Goal: Check status: Check status

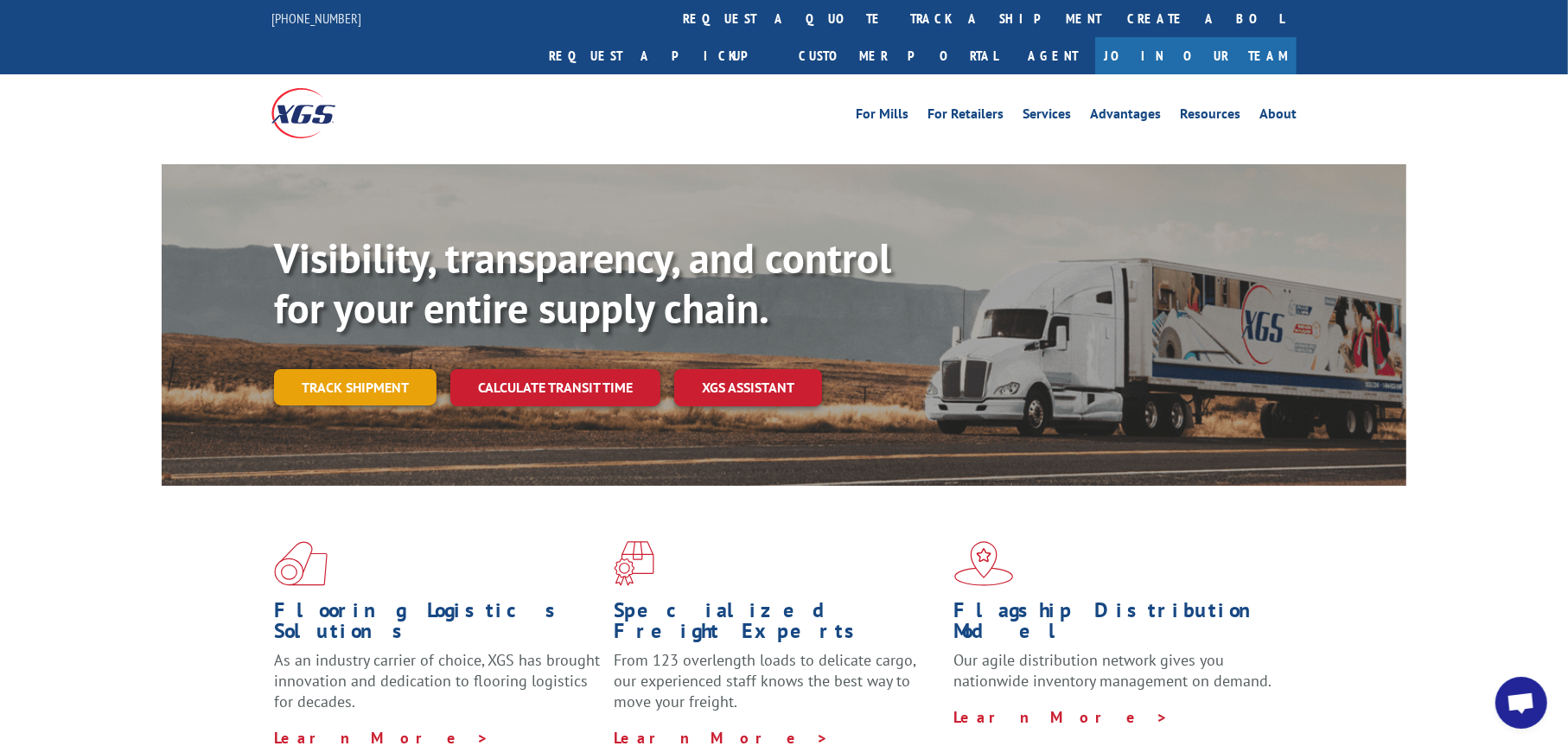
click at [392, 369] on link "Track shipment" at bounding box center [355, 387] width 162 height 36
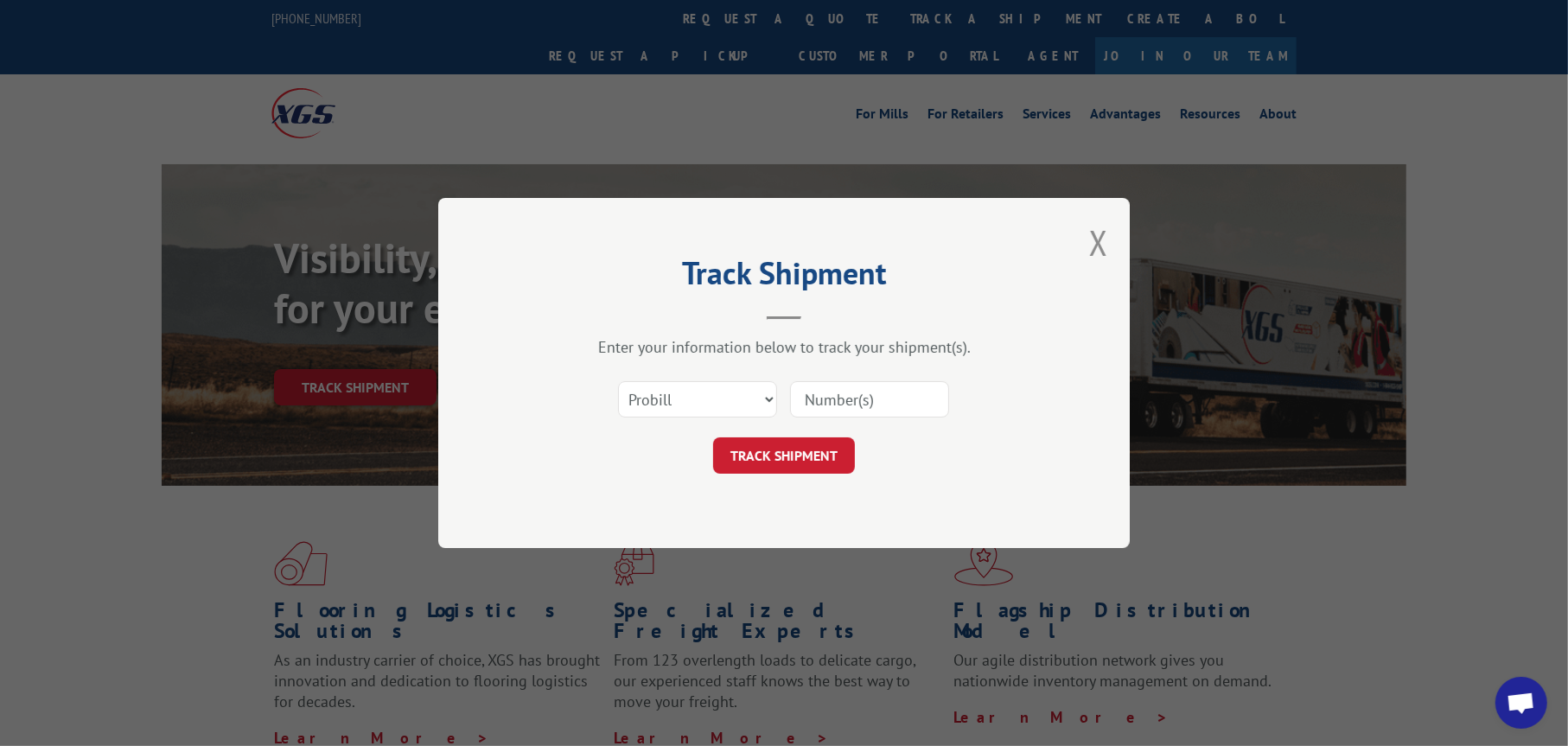
click at [857, 405] on input at bounding box center [869, 399] width 159 height 36
paste input "15984724"
type input "15984724"
click at [816, 446] on button "TRACK SHIPMENT" at bounding box center [784, 455] width 142 height 36
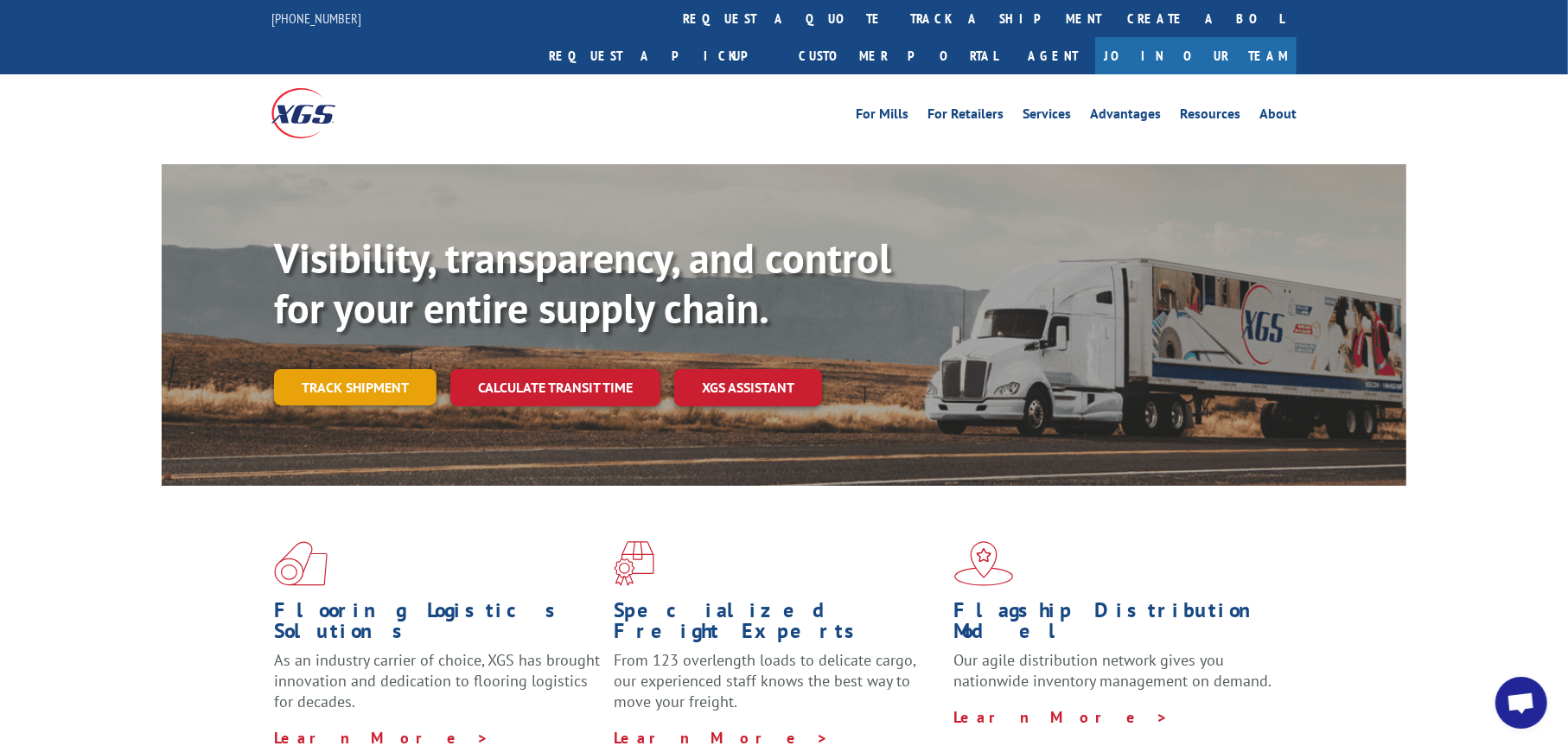
click at [371, 369] on link "Track shipment" at bounding box center [355, 387] width 162 height 36
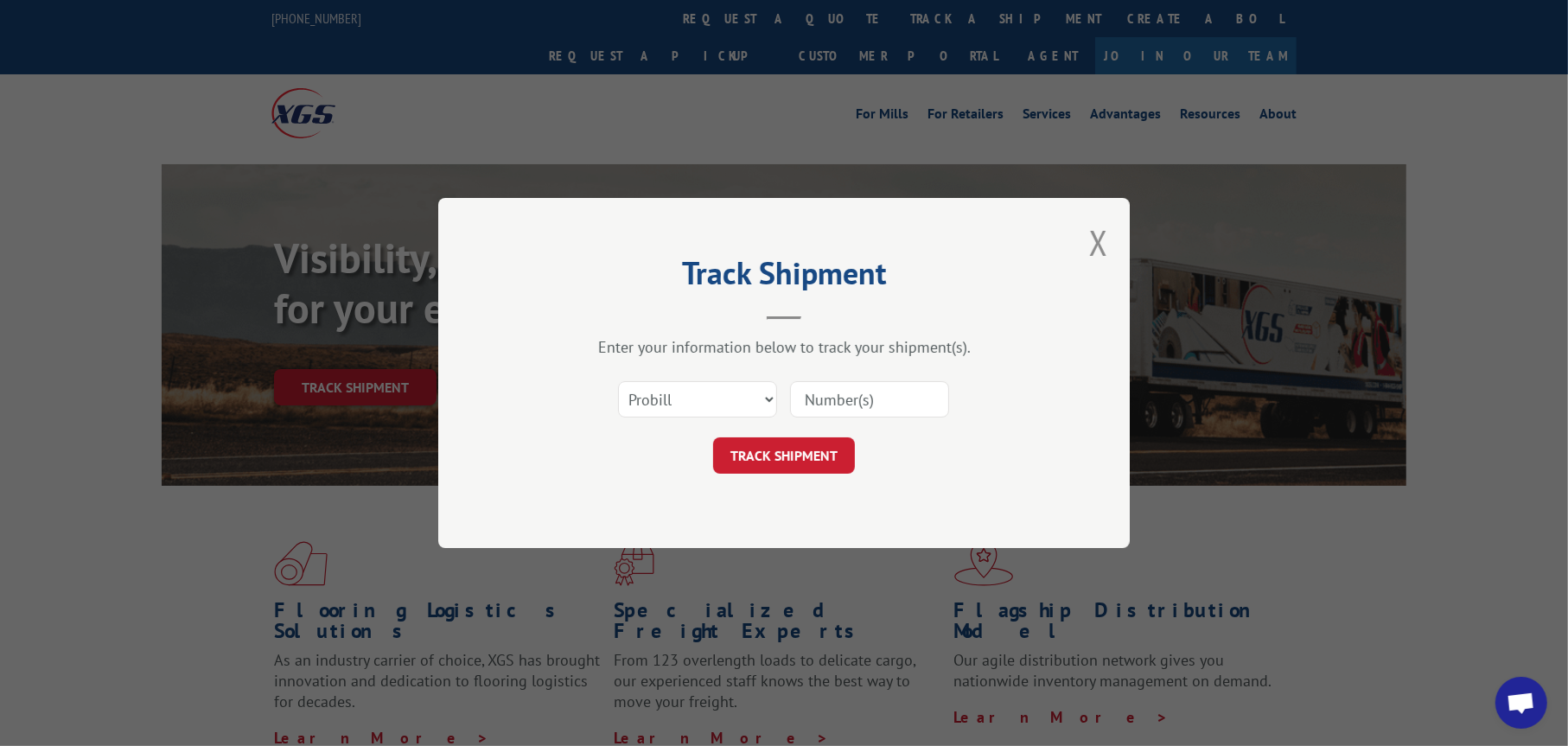
click at [836, 404] on input at bounding box center [869, 399] width 159 height 36
paste input "15984777"
type input "15984777"
click at [817, 453] on button "TRACK SHIPMENT" at bounding box center [784, 455] width 142 height 36
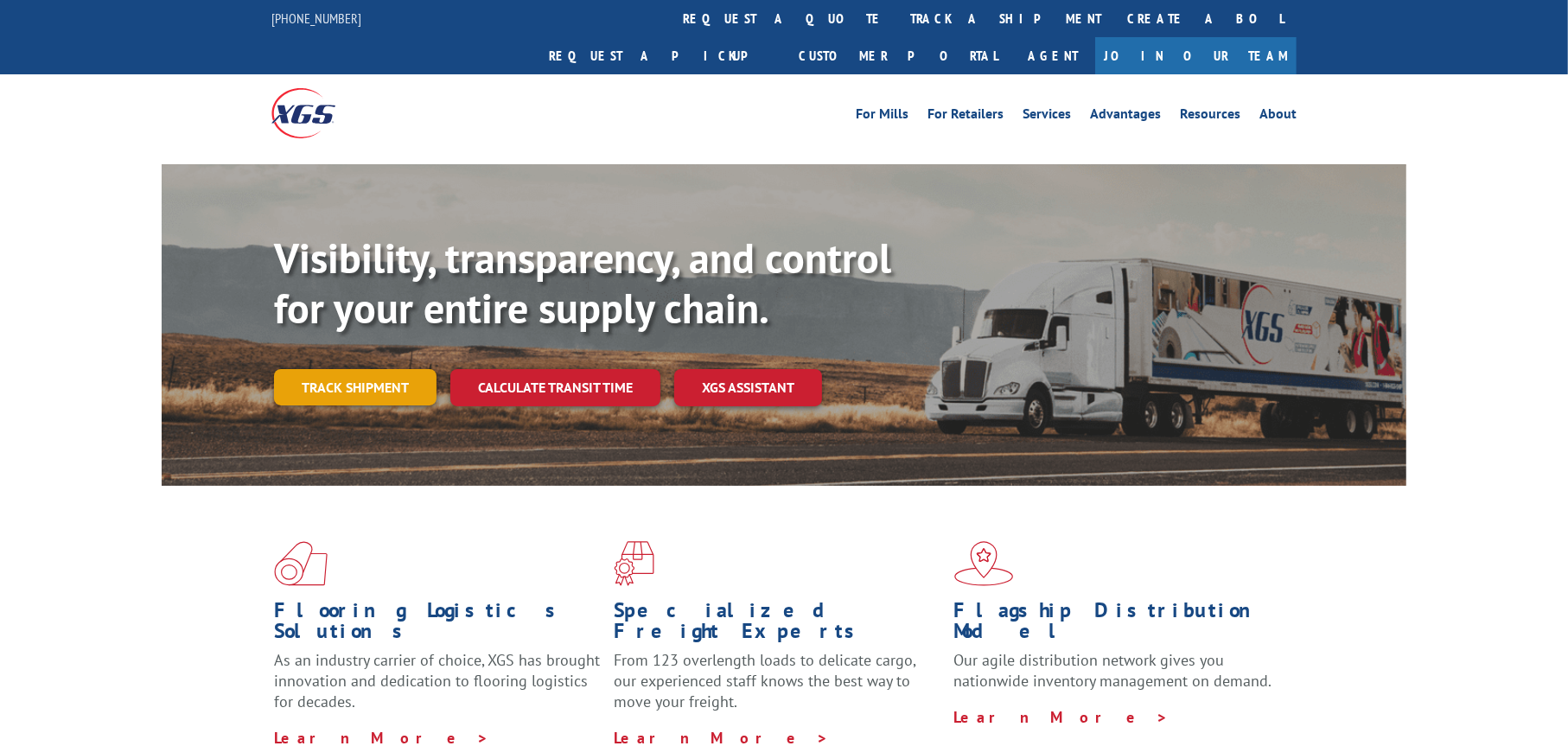
click at [401, 369] on link "Track shipment" at bounding box center [355, 387] width 162 height 36
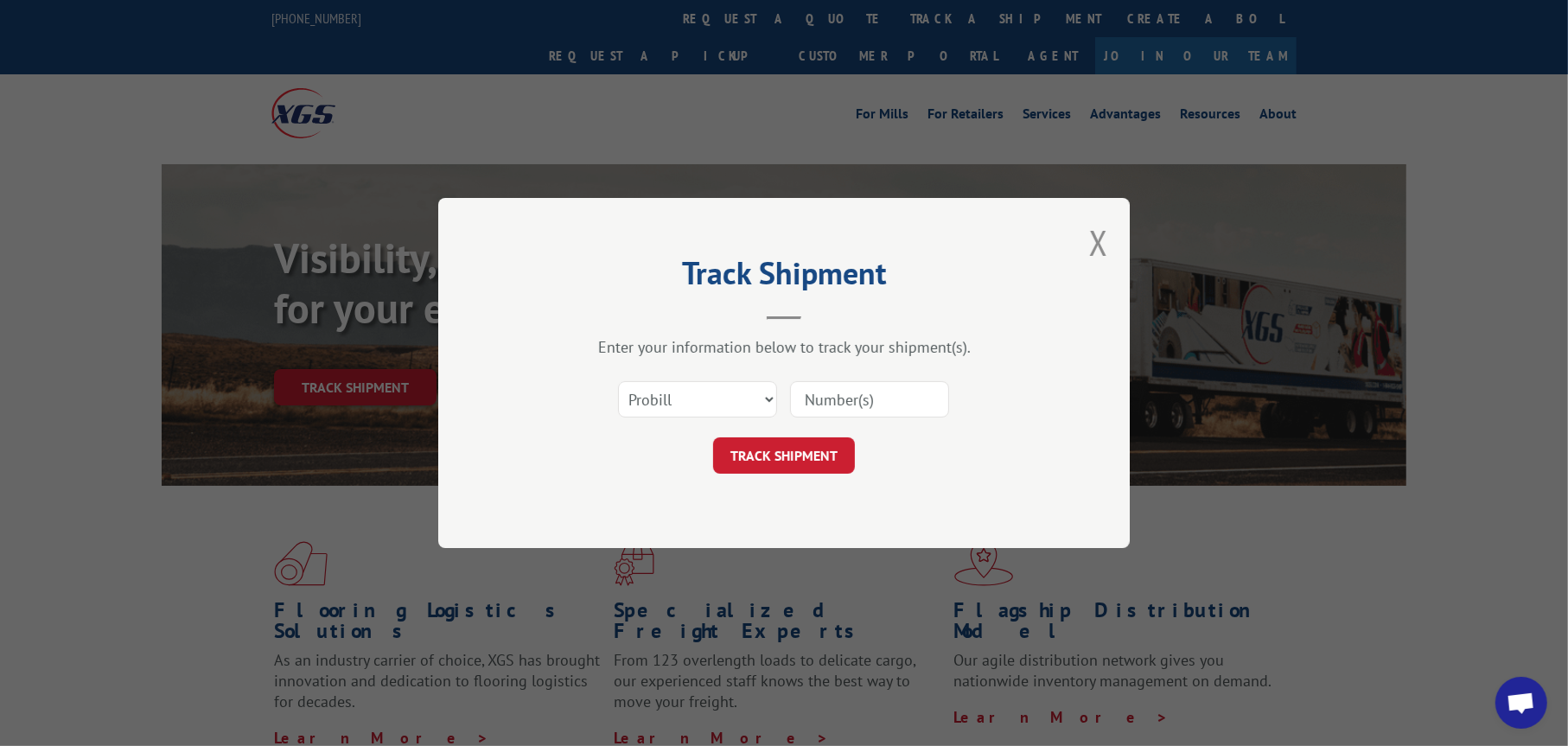
click at [806, 397] on input at bounding box center [869, 399] width 159 height 36
type input "15985410"
click button "TRACK SHIPMENT" at bounding box center [784, 455] width 142 height 36
